Goal: Task Accomplishment & Management: Manage account settings

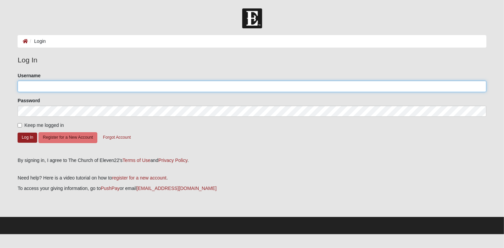
type input "[EMAIL_ADDRESS][DOMAIN_NAME]"
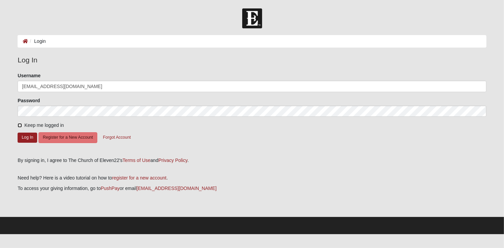
click at [20, 126] on input "Keep me logged in" at bounding box center [20, 125] width 4 height 4
checkbox input "true"
click at [32, 134] on button "Log In" at bounding box center [28, 138] width 20 height 10
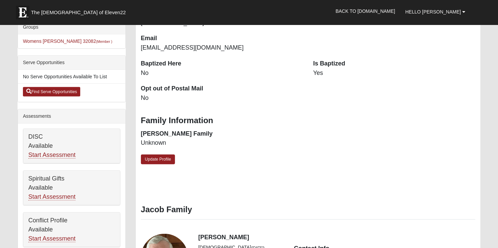
scroll to position [135, 0]
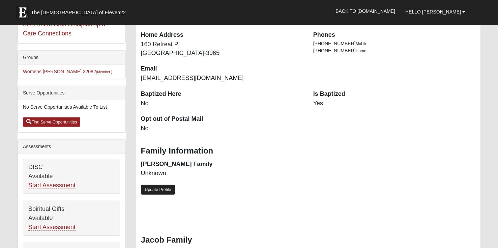
click at [147, 187] on link "Update Profile" at bounding box center [158, 190] width 34 height 10
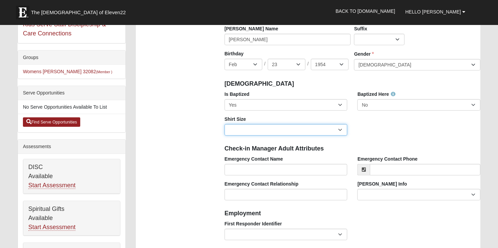
click at [341, 129] on select "Adult Small Adult Medium Adult Large Adult XL Adult XXL Adult 3XL Adult 4XL You…" at bounding box center [286, 129] width 123 height 11
select select "Adult Medium"
click at [225, 124] on select "Adult Small Adult Medium Adult Large Adult XL Adult XXL Adult 3XL Adult 4XL You…" at bounding box center [286, 129] width 123 height 11
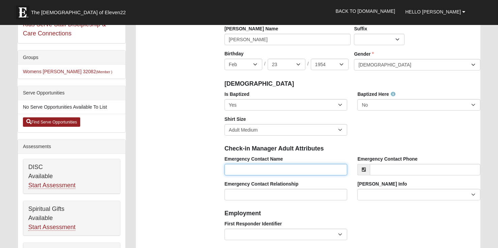
click at [260, 167] on input "Emergency Contact Name" at bounding box center [286, 169] width 123 height 11
type input "[PERSON_NAME]"
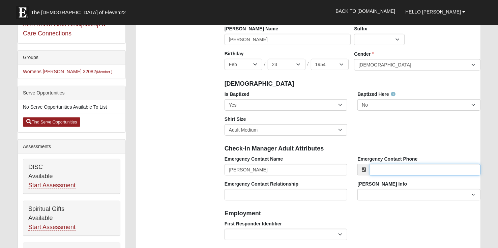
click at [378, 166] on input "Emergency Contact Phone" at bounding box center [425, 169] width 111 height 11
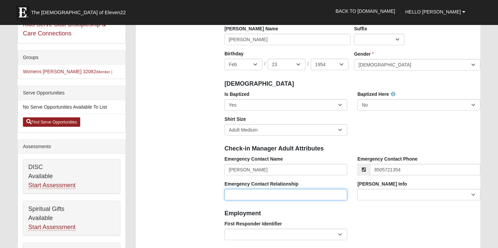
type input "[PHONE_NUMBER]"
click at [318, 196] on input "Emergency Contact Relationship" at bounding box center [286, 194] width 123 height 11
type input "spouse"
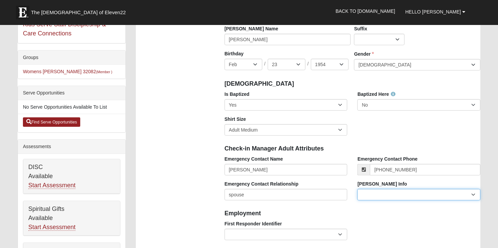
click at [473, 195] on select "Current Foster Child Current Foster Parent Former Foster Child Former Foster Pa…" at bounding box center [419, 194] width 123 height 11
click at [331, 214] on h4 "Employment" at bounding box center [353, 213] width 256 height 7
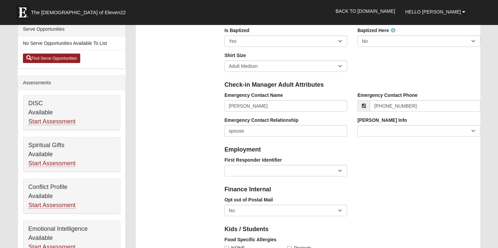
scroll to position [203, 0]
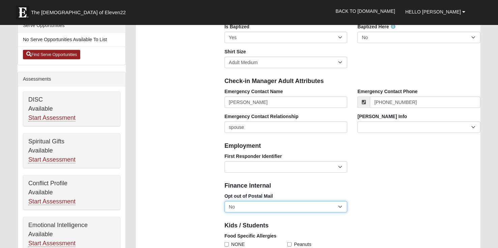
click at [340, 207] on select "No Yes" at bounding box center [286, 206] width 123 height 11
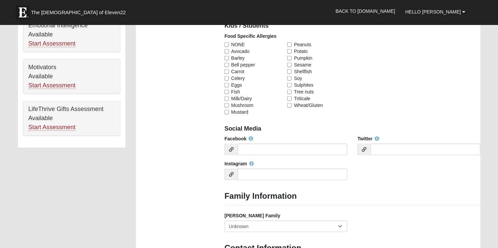
scroll to position [405, 0]
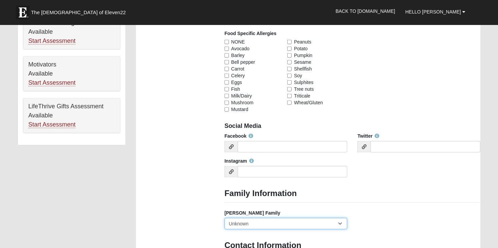
click at [340, 222] on select "Yes, we are a current foster family No, we are a former foster family No, we ha…" at bounding box center [286, 223] width 123 height 11
select select "2891"
click at [225, 218] on select "Yes, we are a current foster family No, we are a former foster family No, we ha…" at bounding box center [286, 223] width 123 height 11
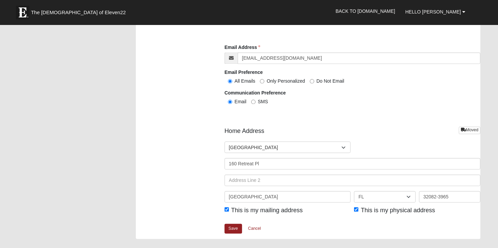
scroll to position [776, 0]
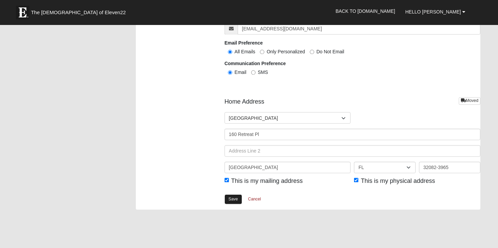
click at [238, 198] on link "Save" at bounding box center [234, 199] width 18 height 10
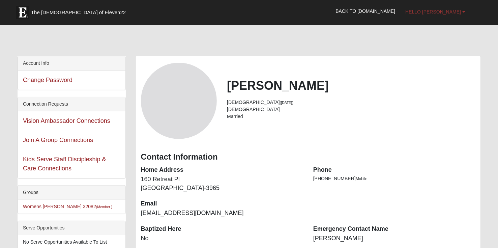
click at [455, 11] on span "Hello [PERSON_NAME]" at bounding box center [434, 11] width 56 height 5
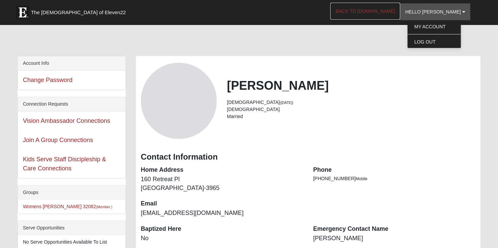
click at [400, 9] on link "Back to [DOMAIN_NAME]" at bounding box center [366, 11] width 70 height 17
